Goal: Information Seeking & Learning: Learn about a topic

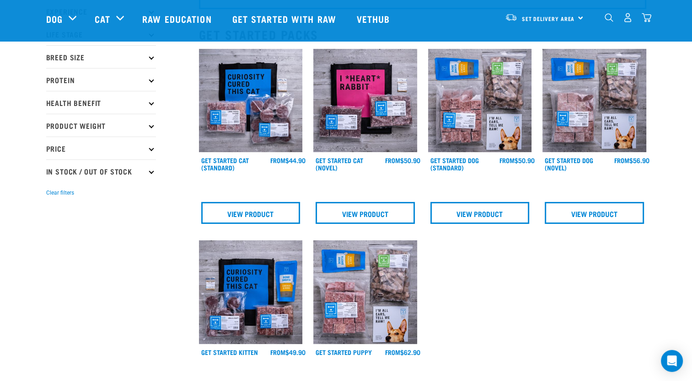
scroll to position [89, 0]
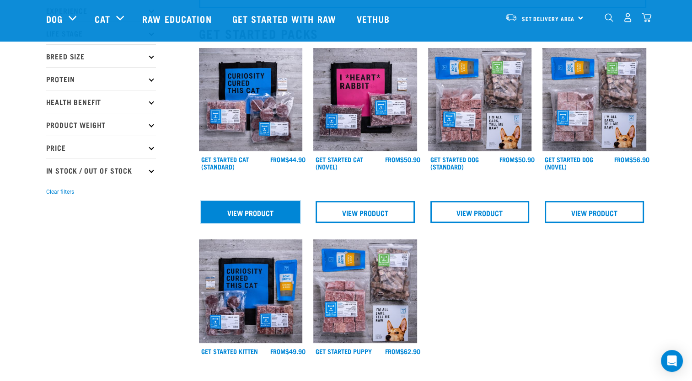
click at [267, 213] on link "View Product" at bounding box center [250, 212] width 99 height 22
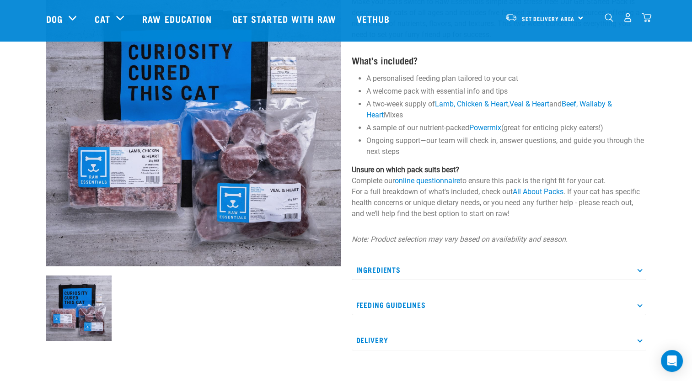
scroll to position [97, 0]
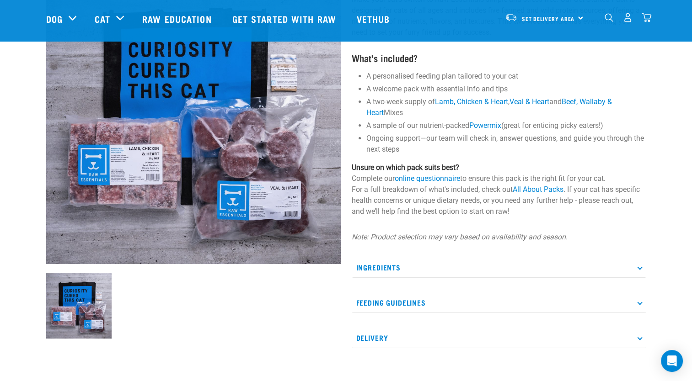
click at [638, 268] on icon at bounding box center [639, 267] width 5 height 5
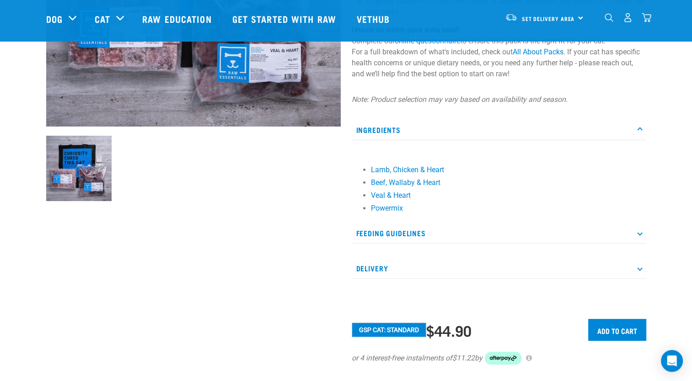
scroll to position [233, 0]
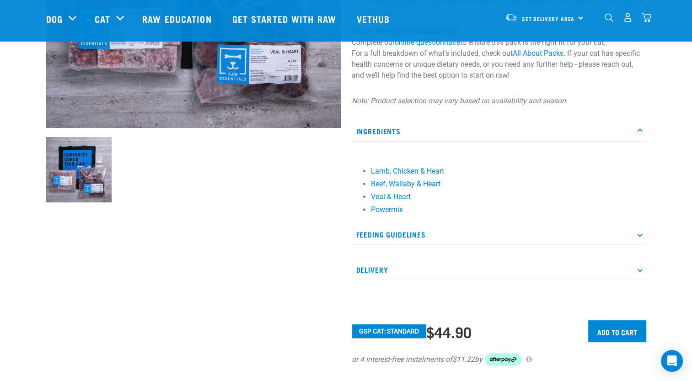
click at [395, 236] on p "Feeding Guidelines" at bounding box center [498, 234] width 294 height 21
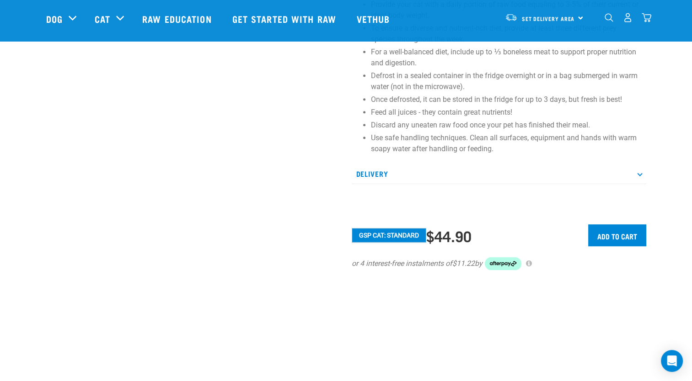
scroll to position [504, 0]
click at [638, 173] on icon at bounding box center [639, 172] width 5 height 5
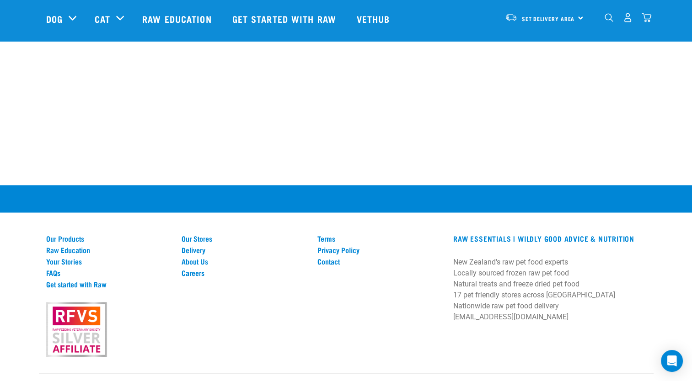
scroll to position [1268, 0]
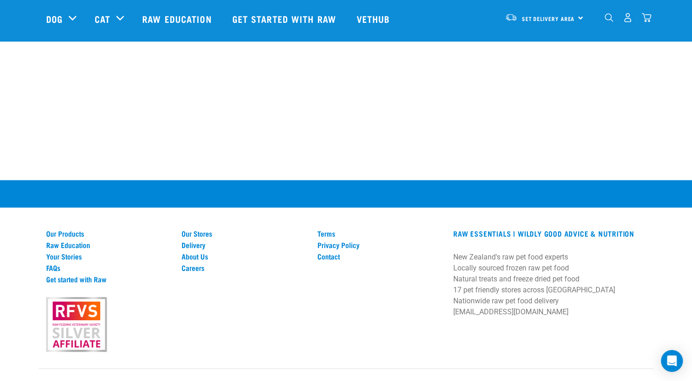
click at [510, 268] on p "New Zealand's raw pet food experts Locally sourced frozen raw pet food Natural …" at bounding box center [549, 285] width 192 height 66
click at [195, 229] on link "Our Stores" at bounding box center [243, 233] width 125 height 8
